Goal: Navigation & Orientation: Find specific page/section

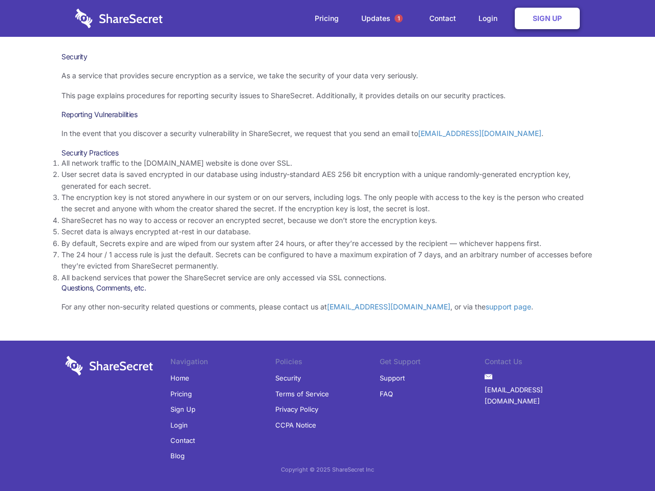
click at [328, 246] on li "By default, Secrets expire and are wiped from our system after 24 hours, or aft…" at bounding box center [327, 243] width 532 height 11
click at [399, 18] on span "1" at bounding box center [399, 18] width 8 height 8
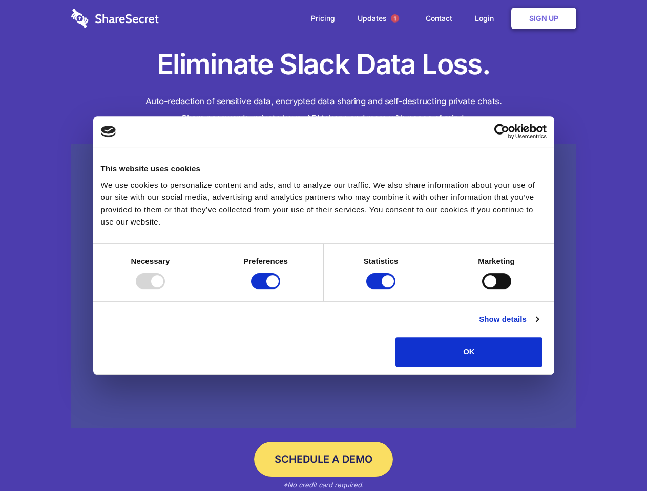
click at [165, 290] on div at bounding box center [150, 281] width 29 height 16
click at [280, 290] on input "Preferences" at bounding box center [265, 281] width 29 height 16
checkbox input "false"
click at [382, 290] on input "Statistics" at bounding box center [380, 281] width 29 height 16
checkbox input "false"
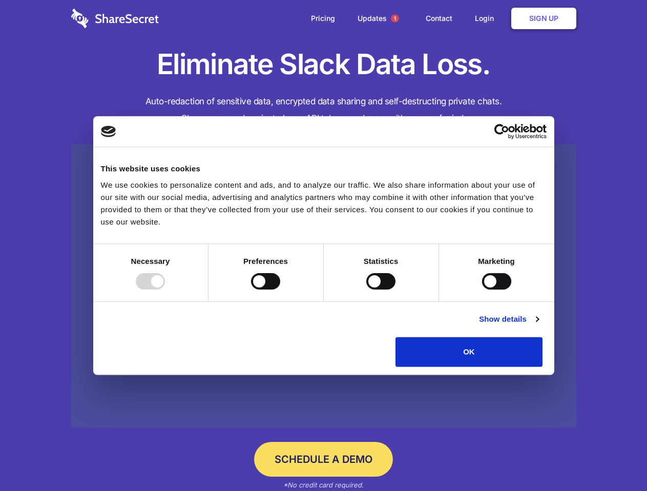
click at [482, 290] on input "Marketing" at bounding box center [496, 281] width 29 height 16
checkbox input "true"
click at [538, 326] on link "Show details" at bounding box center [508, 319] width 59 height 12
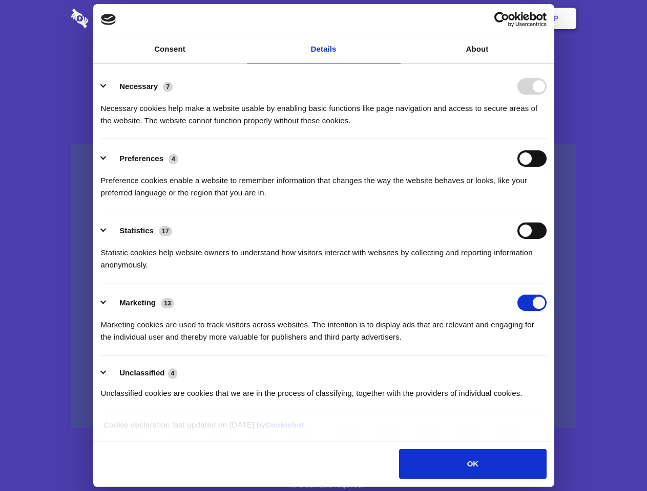
click at [546, 139] on li "Necessary 7 Necessary cookies help make a website usable by enabling basic func…" at bounding box center [323, 103] width 445 height 72
click at [394, 18] on span "1" at bounding box center [395, 18] width 8 height 8
